Goal: Task Accomplishment & Management: Complete application form

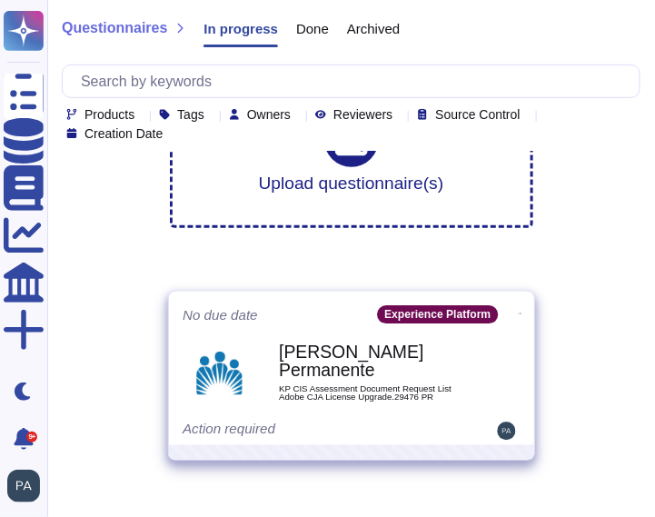
scroll to position [93, 0]
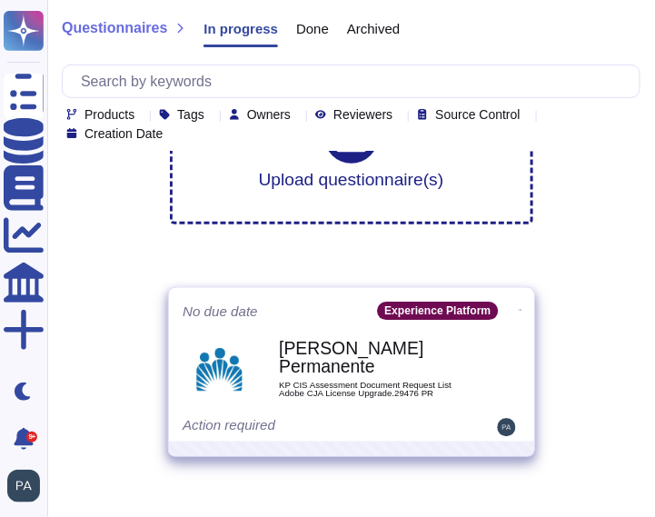
click at [348, 359] on b "[PERSON_NAME] Permanente" at bounding box center [370, 358] width 183 height 35
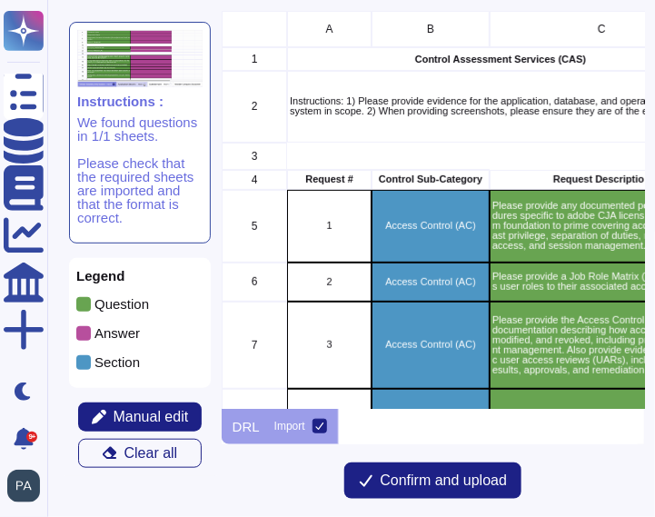
scroll to position [397, 423]
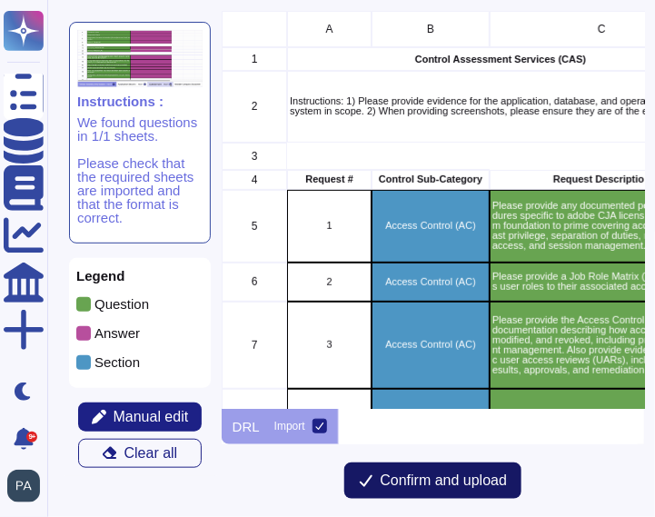
click at [430, 481] on span "Confirm and upload" at bounding box center [444, 480] width 127 height 15
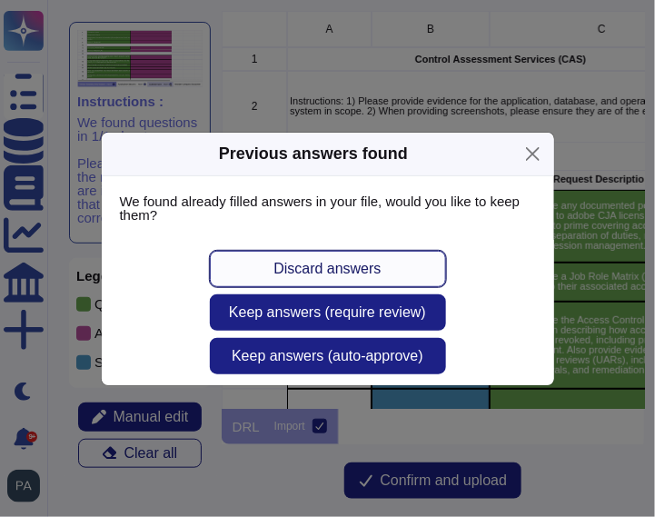
click at [315, 269] on span "Discard answers" at bounding box center [326, 269] width 107 height 15
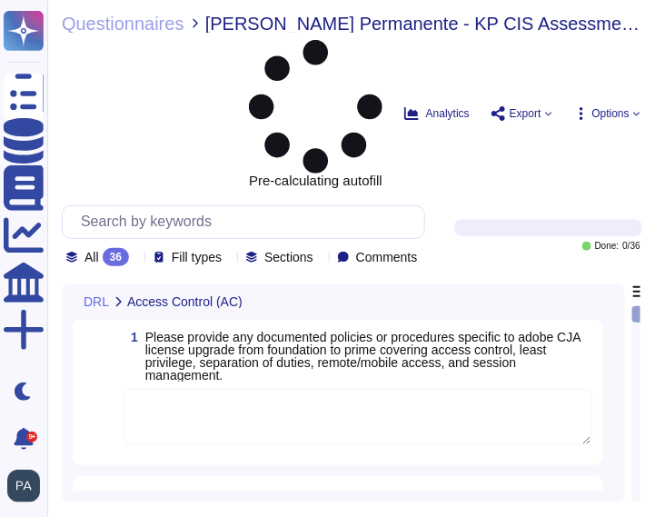
click at [250, 403] on icon at bounding box center [432, 519] width 407 height 232
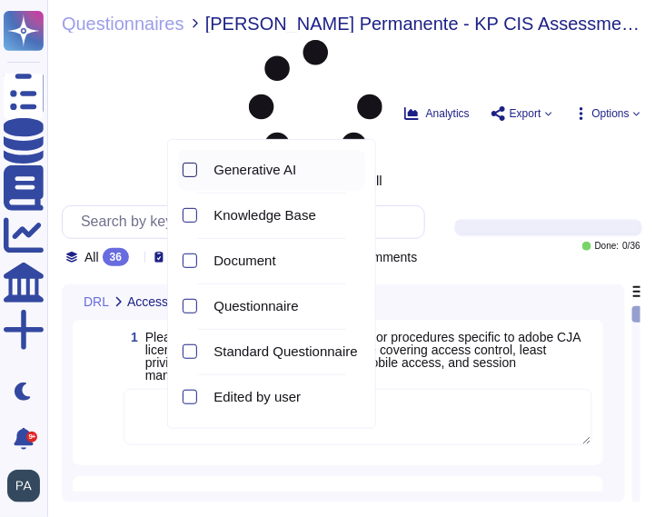
click at [193, 166] on div at bounding box center [190, 170] width 15 height 15
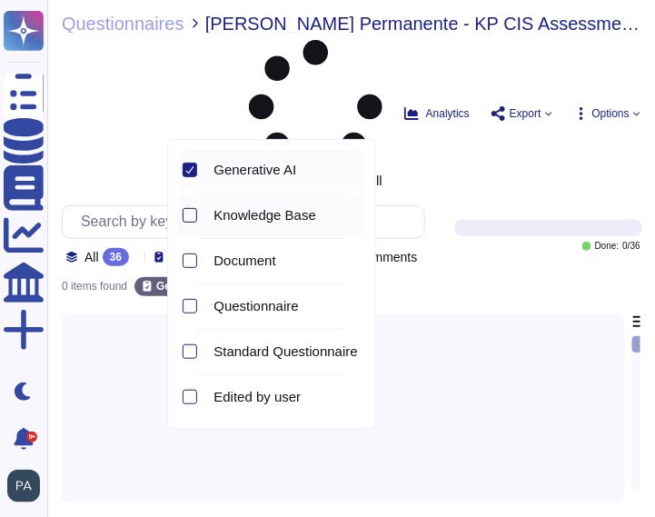
click at [188, 215] on div at bounding box center [190, 215] width 15 height 15
click at [191, 261] on div at bounding box center [190, 260] width 15 height 15
click at [191, 303] on div at bounding box center [190, 306] width 15 height 15
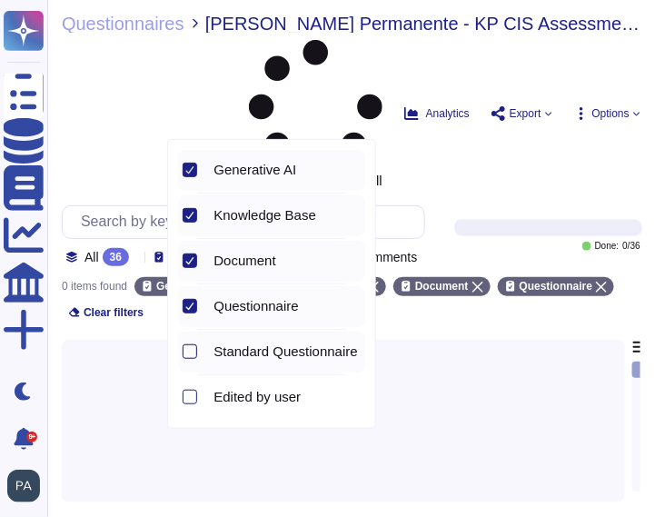
click at [191, 348] on div at bounding box center [190, 351] width 15 height 15
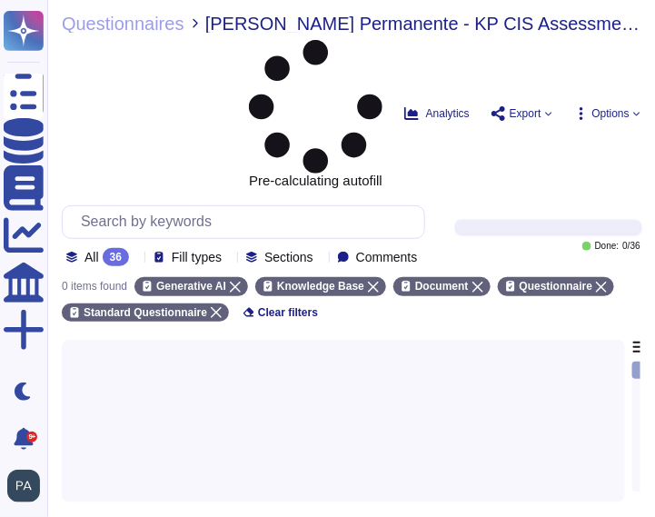
click at [460, 340] on div at bounding box center [343, 416] width 541 height 152
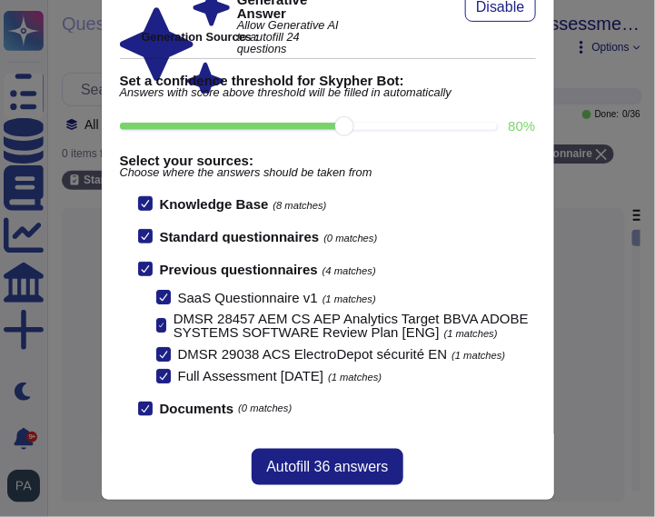
scroll to position [99, 0]
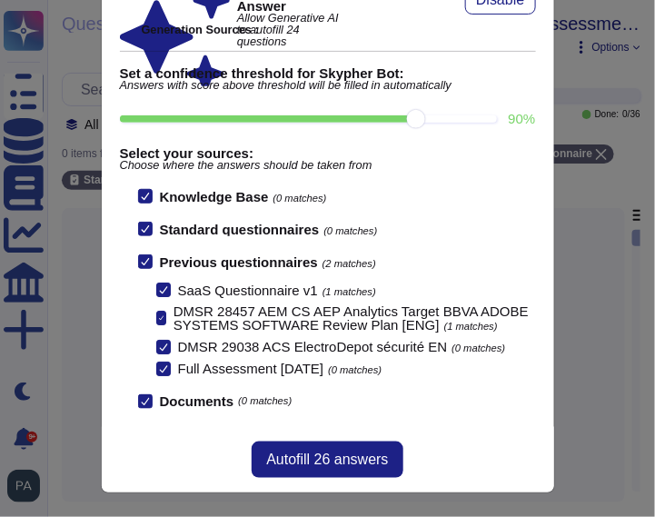
drag, startPoint x: 343, startPoint y: 118, endPoint x: 405, endPoint y: 107, distance: 62.7
click at [405, 115] on input "90 %" at bounding box center [309, 118] width 378 height 7
type input "90"
click at [160, 342] on icon at bounding box center [163, 346] width 9 height 9
click at [0, 0] on input "DMSR 29038 ACS ElectroDepot sécurité EN (0 matches)" at bounding box center [0, 0] width 0 height 0
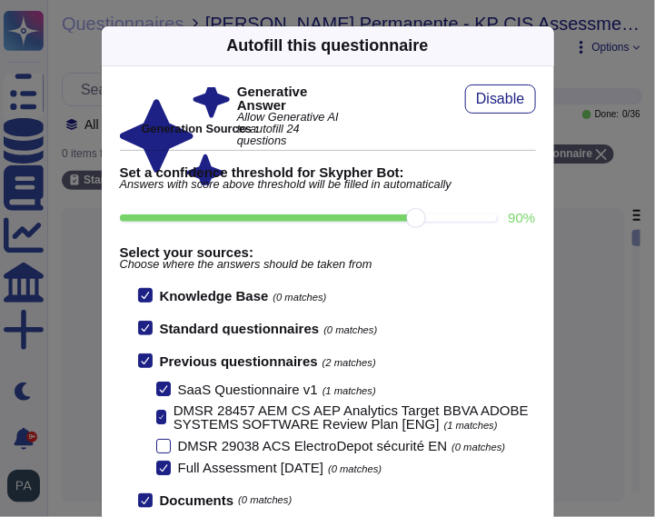
scroll to position [0, 0]
click at [161, 464] on icon at bounding box center [163, 467] width 9 height 9
click at [0, 0] on input "Full Assessment [DATE] (0 matches)" at bounding box center [0, 0] width 0 height 0
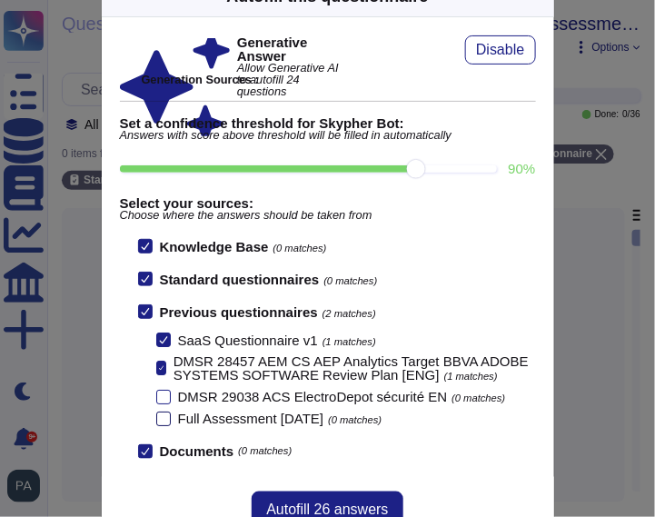
scroll to position [99, 0]
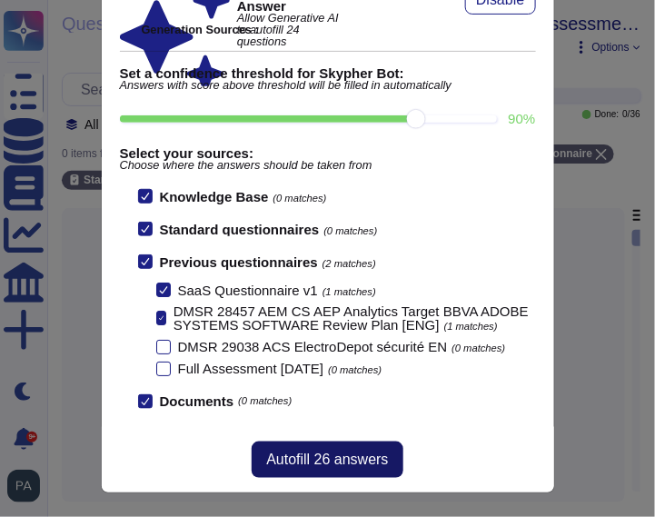
click at [321, 455] on span "Autofill 26 answers" at bounding box center [327, 459] width 122 height 15
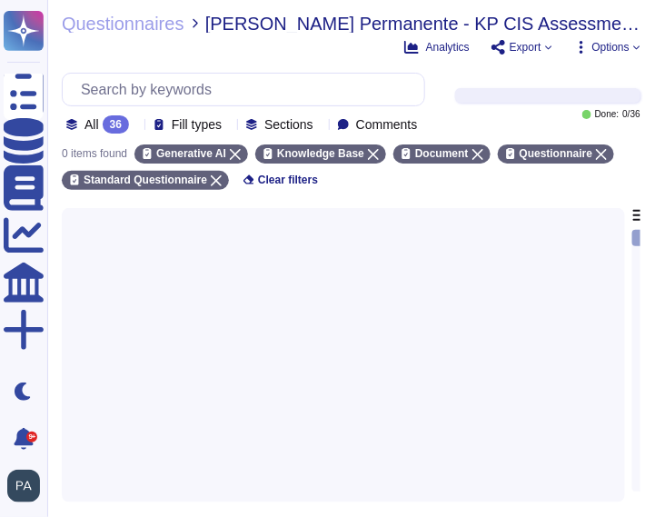
scroll to position [76, 0]
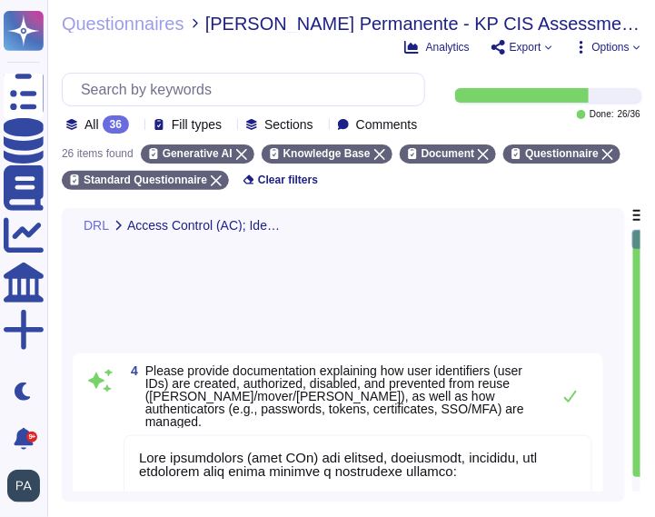
type textarea "Lore ipsumdolors (amet COn) adi elitsed, doeiusmodt, incididu, utl etdolorem al…"
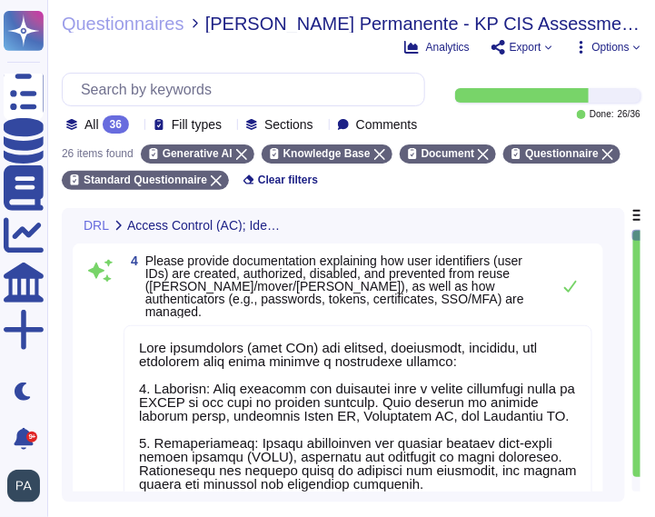
scroll to position [2, 0]
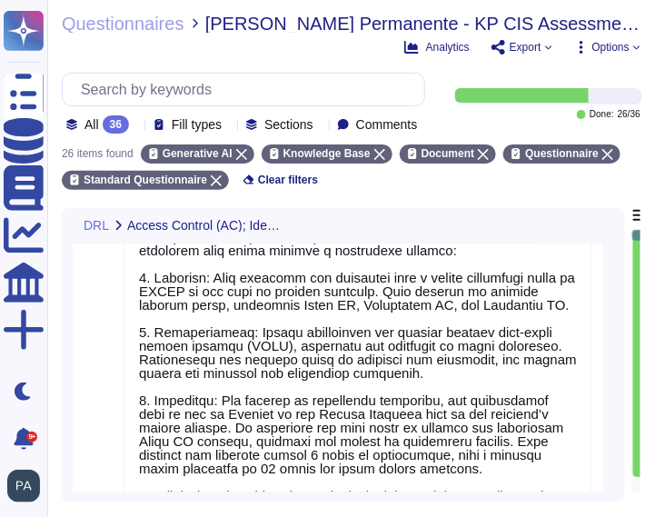
type textarea "External organizations do not have logical access to the application's data. Ad…"
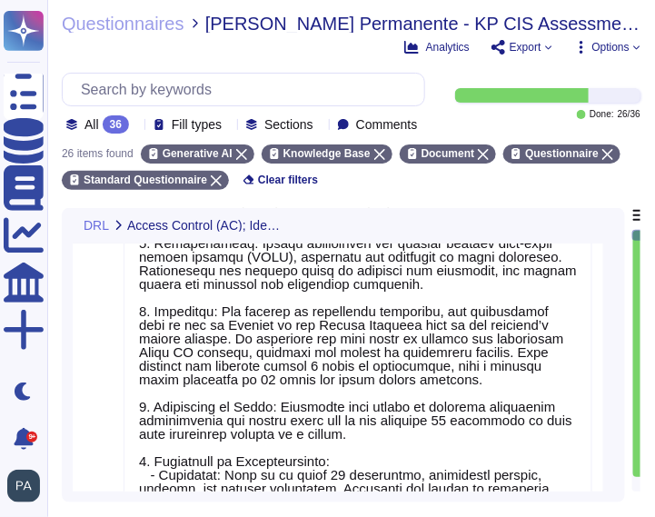
scroll to position [201, 0]
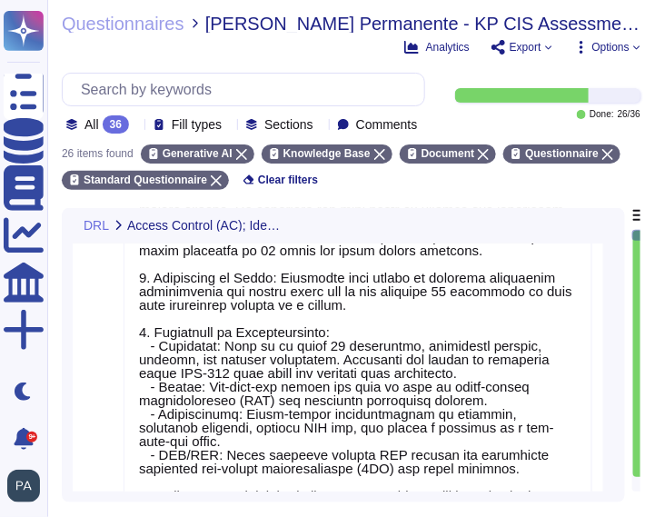
type textarea "Documentation on encryption of data at rest and in transit for the system inclu…"
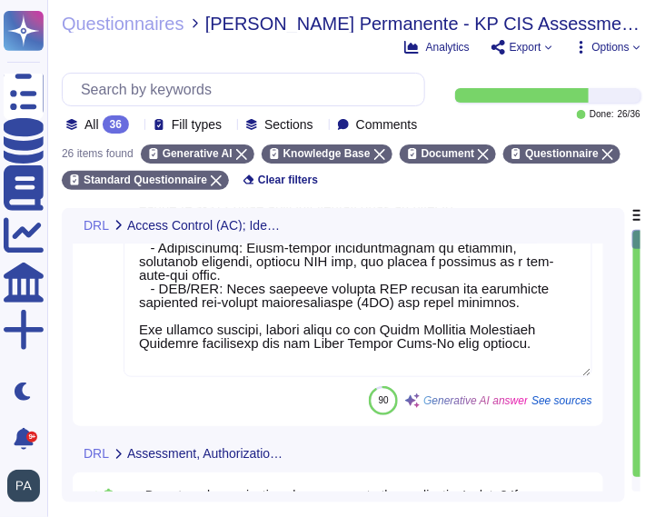
scroll to position [496, 0]
